Goal: Navigation & Orientation: Understand site structure

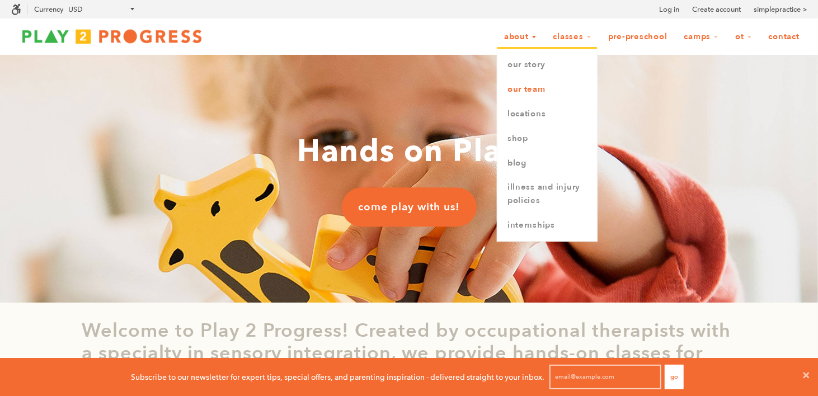
click at [522, 87] on link "Our Team" at bounding box center [547, 89] width 100 height 25
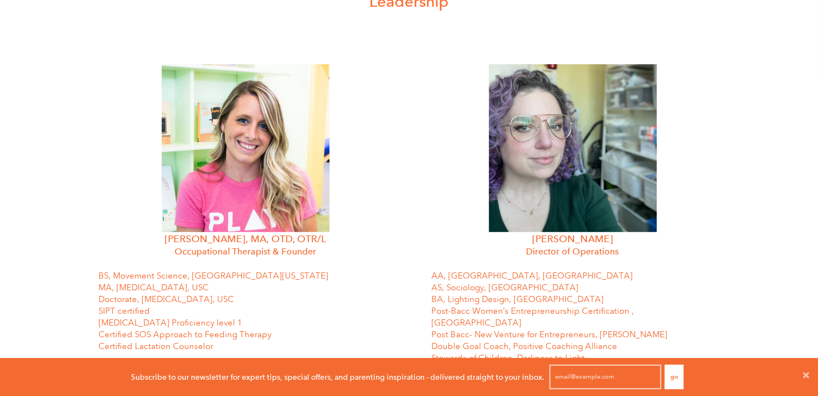
scroll to position [392, 0]
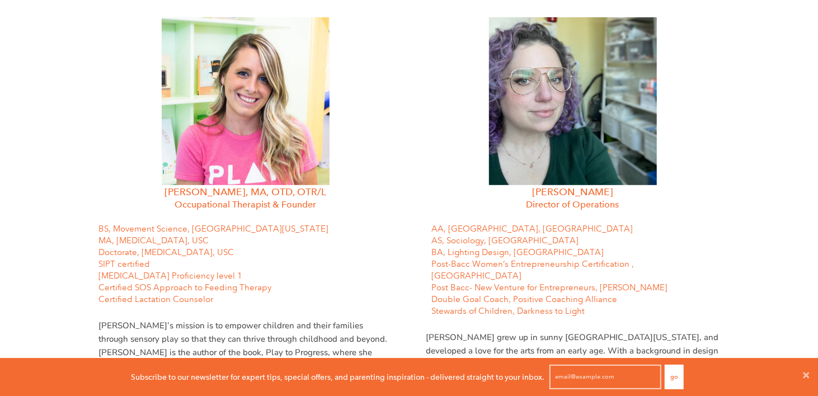
click at [215, 138] on img at bounding box center [246, 101] width 168 height 168
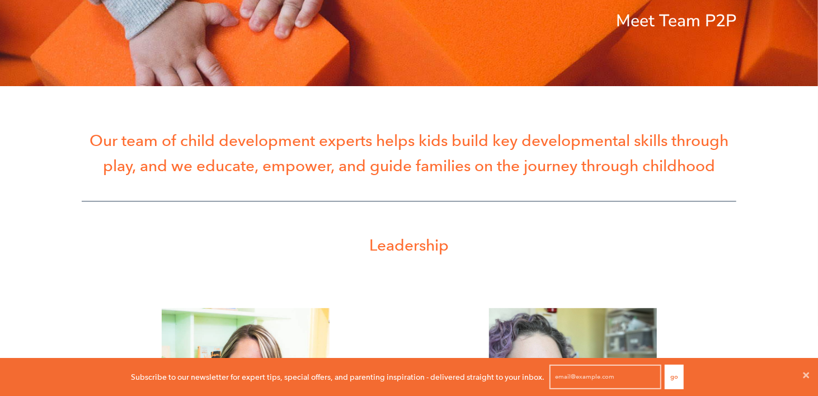
scroll to position [0, 0]
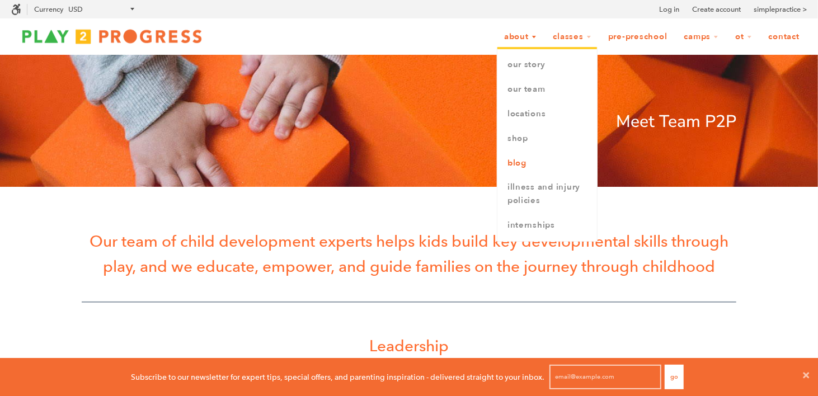
click at [519, 163] on link "Blog" at bounding box center [547, 163] width 100 height 25
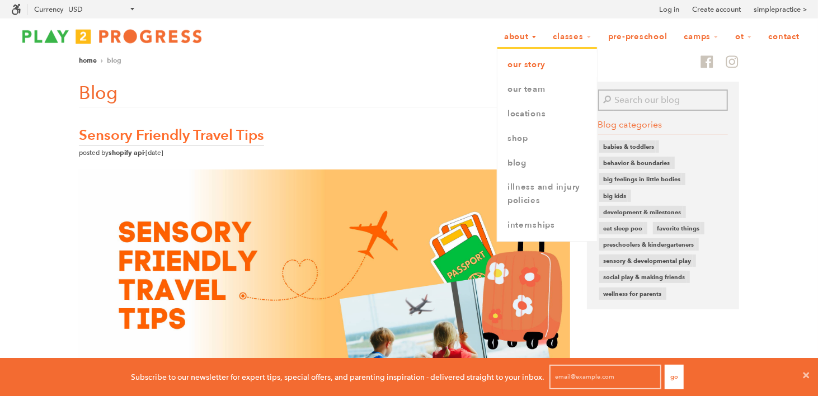
click at [523, 65] on link "Our Story" at bounding box center [547, 65] width 100 height 25
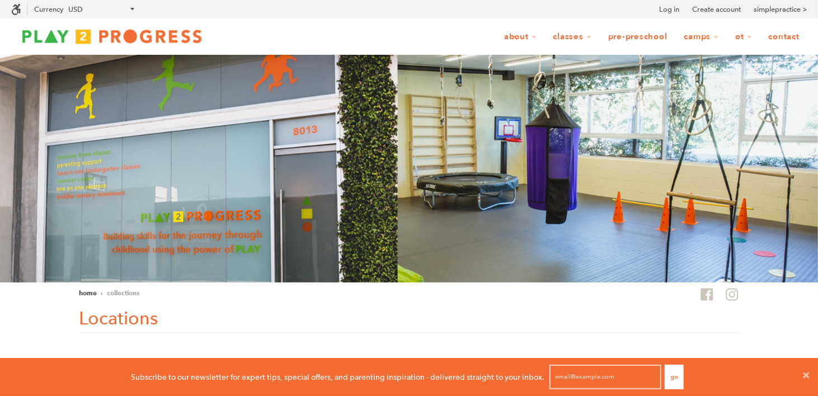
click at [533, 126] on img at bounding box center [409, 169] width 818 height 228
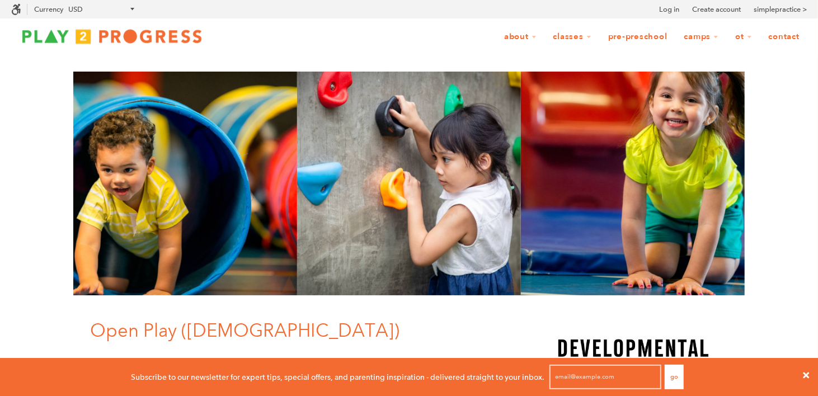
click at [805, 371] on icon at bounding box center [806, 375] width 9 height 9
